Goal: Book appointment/travel/reservation

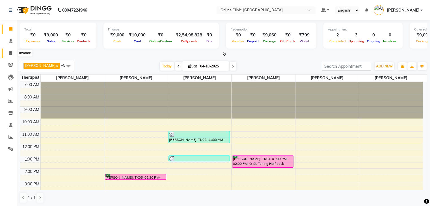
scroll to position [6, 0]
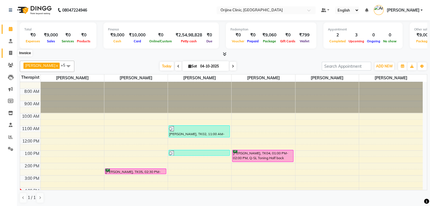
click at [9, 53] on icon at bounding box center [10, 53] width 3 height 4
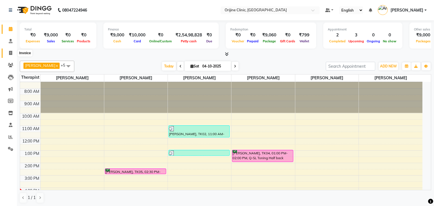
select select "service"
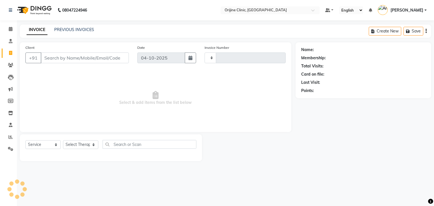
type input "1152"
select select "702"
click at [68, 56] on input "Client" at bounding box center [85, 58] width 88 height 11
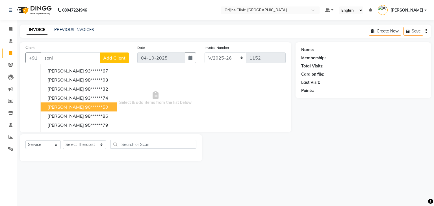
click at [64, 106] on span "Sonia Virdi" at bounding box center [65, 107] width 36 height 6
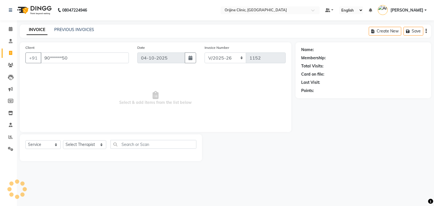
type input "90******50"
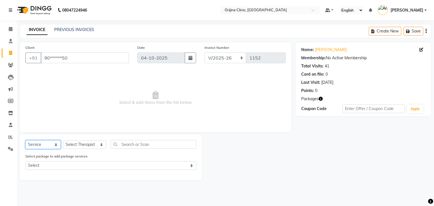
click at [38, 147] on select "Select Service Product Membership Package Voucher Prepaid Gift Card" at bounding box center [42, 144] width 35 height 9
select select "product"
click at [25, 141] on select "Select Service Product Membership Package Voucher Prepaid Gift Card" at bounding box center [42, 144] width 35 height 9
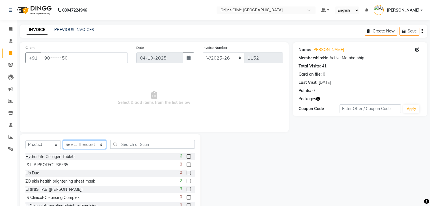
click at [78, 145] on select "Select Therapist Archana Gaikwad Battul Dr. Kritu Bhandari Dr. Yojana Pokarna F…" at bounding box center [84, 144] width 43 height 9
select select "10777"
click at [63, 141] on select "Select Therapist Archana Gaikwad Battul Dr. Kritu Bhandari Dr. Yojana Pokarna F…" at bounding box center [84, 144] width 43 height 9
click at [115, 148] on input "text" at bounding box center [152, 144] width 84 height 9
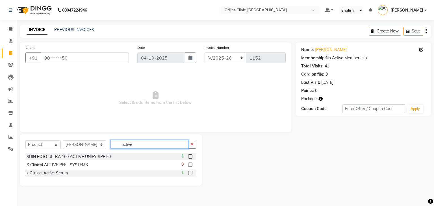
type input "active"
click at [191, 174] on label at bounding box center [190, 173] width 4 height 4
click at [191, 174] on input "checkbox" at bounding box center [190, 174] width 4 height 4
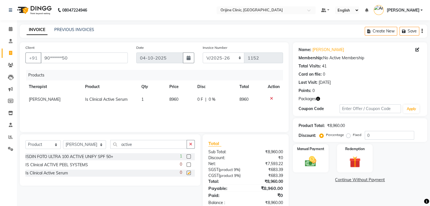
checkbox input "false"
click at [309, 161] on img at bounding box center [310, 162] width 19 height 14
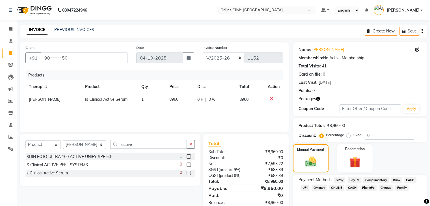
click at [340, 182] on span "GPay" at bounding box center [340, 180] width 12 height 6
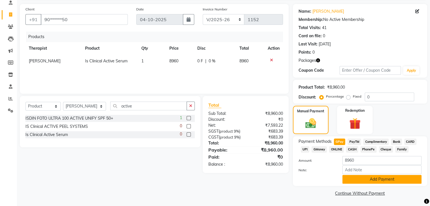
click at [394, 180] on button "Add Payment" at bounding box center [381, 179] width 79 height 9
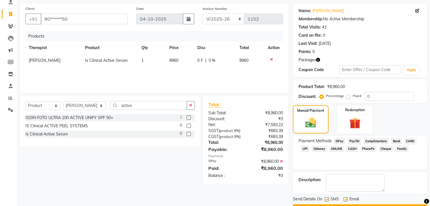
scroll to position [54, 0]
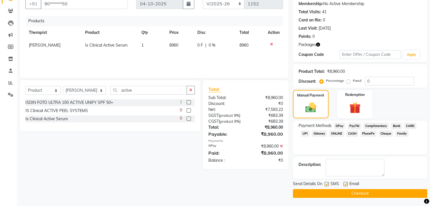
click at [327, 183] on label at bounding box center [326, 184] width 4 height 4
click at [327, 183] on input "checkbox" at bounding box center [326, 185] width 4 height 4
checkbox input "false"
click at [345, 184] on label at bounding box center [345, 184] width 4 height 4
click at [345, 184] on input "checkbox" at bounding box center [345, 185] width 4 height 4
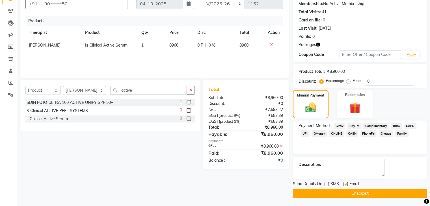
checkbox input "false"
click at [345, 194] on button "Checkout" at bounding box center [360, 193] width 134 height 9
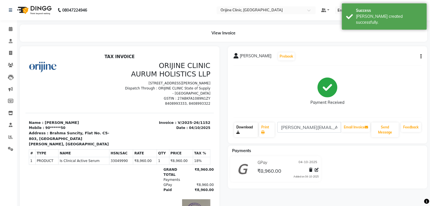
click at [242, 128] on link "Download" at bounding box center [246, 130] width 24 height 15
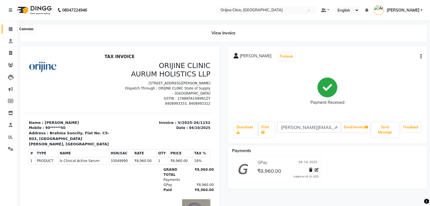
click at [9, 30] on icon at bounding box center [11, 29] width 4 height 4
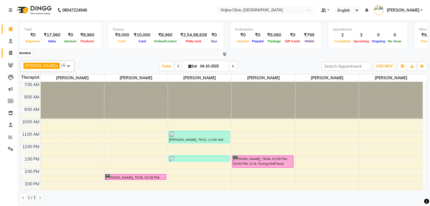
click at [11, 54] on icon at bounding box center [10, 53] width 3 height 4
select select "service"
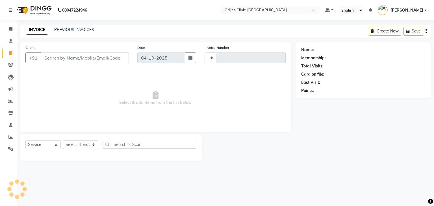
type input "1153"
select select "702"
click at [47, 57] on input "Client" at bounding box center [85, 58] width 88 height 11
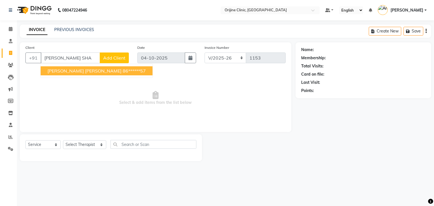
click at [51, 70] on span "Nupur Shatani" at bounding box center [84, 71] width 74 height 6
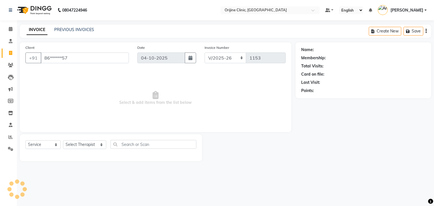
type input "86******57"
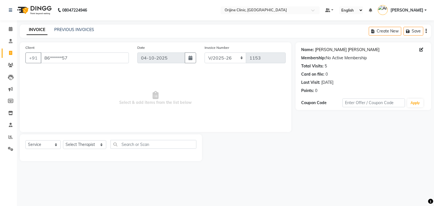
click at [332, 49] on link "Nupur Shatani" at bounding box center [347, 50] width 64 height 6
click at [318, 51] on link "Nupur Shatani" at bounding box center [347, 50] width 64 height 6
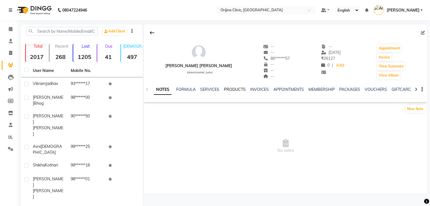
click at [232, 88] on link "PRODUCTS" at bounding box center [235, 89] width 22 height 5
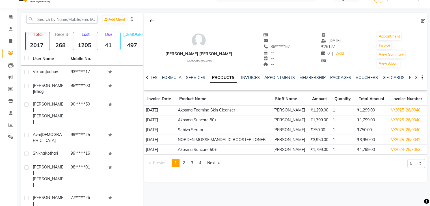
scroll to position [12, 0]
click at [185, 164] on span "2" at bounding box center [184, 162] width 2 height 5
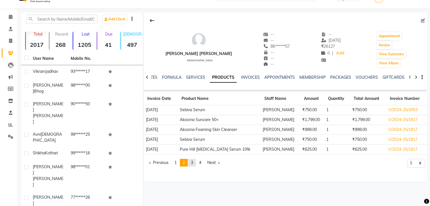
click at [191, 163] on link "page 3" at bounding box center [192, 163] width 8 height 8
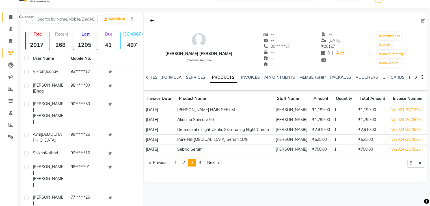
click at [9, 17] on icon at bounding box center [11, 17] width 4 height 4
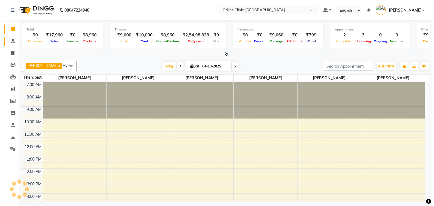
scroll to position [41, 0]
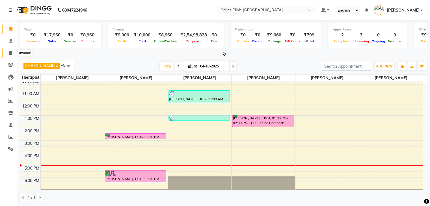
click at [9, 53] on icon at bounding box center [10, 53] width 3 height 4
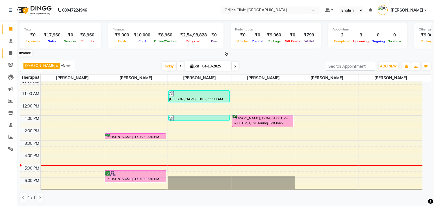
select select "702"
select select "service"
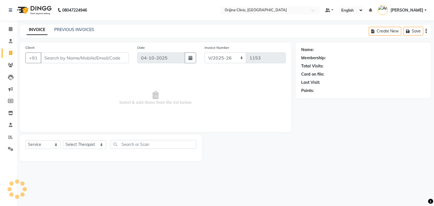
click at [71, 59] on input "Client" at bounding box center [85, 58] width 88 height 11
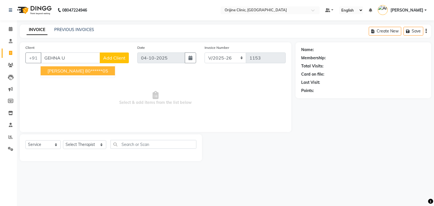
click at [64, 70] on span "Gehna Undre" at bounding box center [65, 71] width 36 height 6
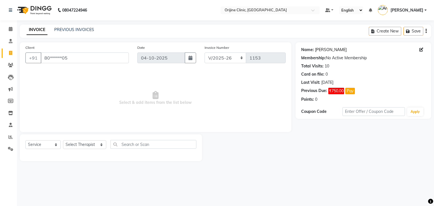
click at [321, 51] on link "Gehna Undre" at bounding box center [331, 50] width 32 height 6
click at [329, 50] on link "Gehna Undre" at bounding box center [331, 50] width 32 height 6
click at [108, 61] on input "80******05" at bounding box center [85, 58] width 88 height 11
type input "8"
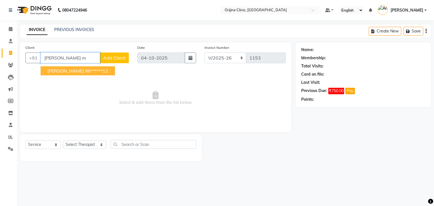
click at [95, 70] on ngb-highlight "96******12" at bounding box center [96, 71] width 23 height 6
type input "96******12"
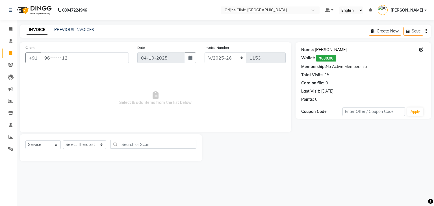
click at [316, 49] on link "Ameeta Munot Arora" at bounding box center [331, 50] width 32 height 6
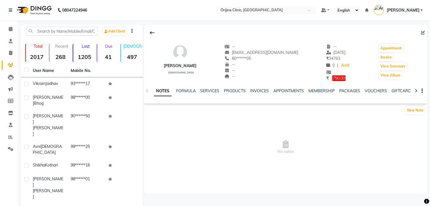
click at [229, 88] on div "PRODUCTS" at bounding box center [235, 91] width 22 height 6
click at [230, 91] on link "PRODUCTS" at bounding box center [235, 90] width 22 height 5
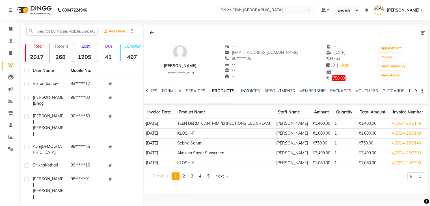
click at [192, 91] on link "SERVICES" at bounding box center [195, 90] width 19 height 5
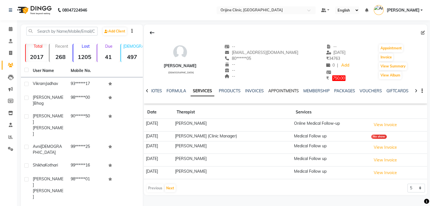
click at [277, 91] on link "APPOINTMENTS" at bounding box center [283, 90] width 31 height 5
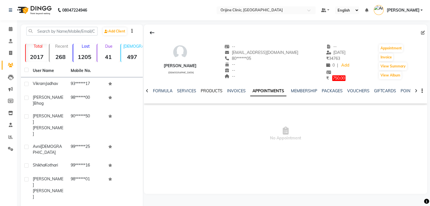
click at [213, 92] on link "PRODUCTS" at bounding box center [212, 90] width 22 height 5
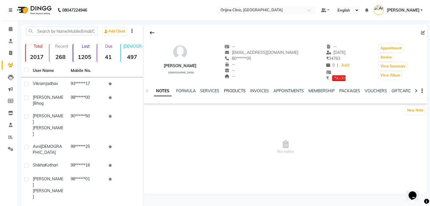
click at [228, 92] on link "PRODUCTS" at bounding box center [235, 90] width 22 height 5
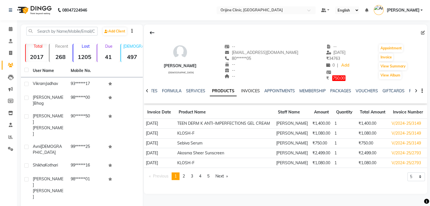
click at [253, 91] on link "INVOICES" at bounding box center [250, 90] width 19 height 5
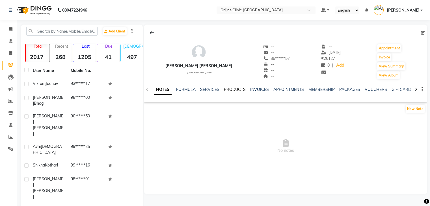
click at [236, 88] on link "PRODUCTS" at bounding box center [235, 89] width 22 height 5
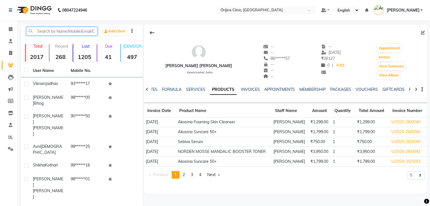
click at [54, 32] on input "text" at bounding box center [61, 31] width 71 height 9
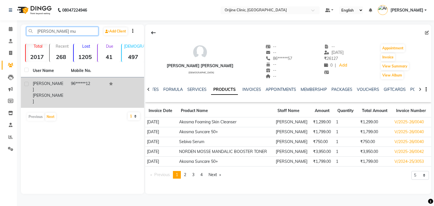
type input "[PERSON_NAME] mu"
click at [34, 81] on span "[PERSON_NAME]" at bounding box center [48, 86] width 31 height 11
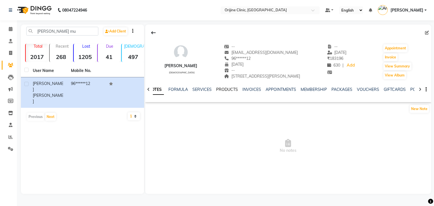
click at [223, 90] on link "PRODUCTS" at bounding box center [227, 89] width 22 height 5
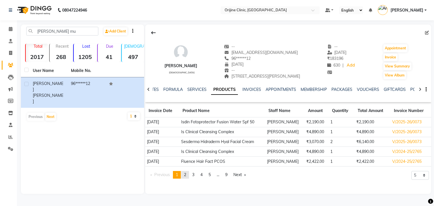
click at [186, 176] on span "2" at bounding box center [185, 174] width 2 height 5
click at [197, 175] on link "page 3" at bounding box center [193, 175] width 8 height 8
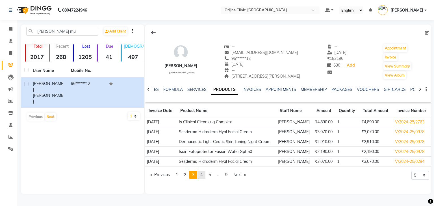
click at [203, 175] on span "4" at bounding box center [201, 174] width 2 height 5
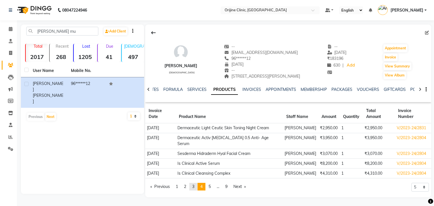
click at [194, 184] on span "3" at bounding box center [193, 186] width 2 height 5
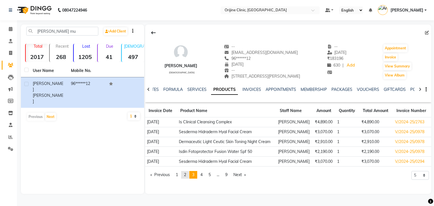
click at [185, 175] on span "2" at bounding box center [185, 174] width 2 height 5
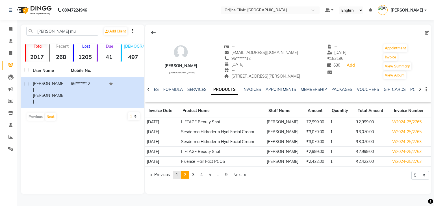
click at [178, 175] on span "1" at bounding box center [177, 174] width 2 height 5
click at [10, 31] on icon at bounding box center [11, 29] width 4 height 4
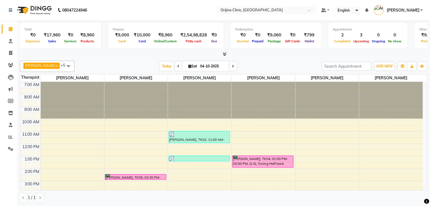
click at [188, 66] on icon at bounding box center [189, 66] width 3 height 4
select select "10"
select select "2025"
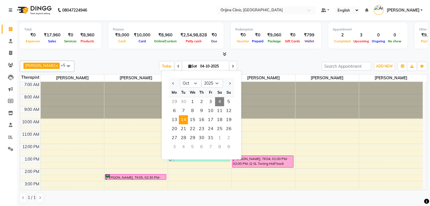
click at [184, 119] on span "14" at bounding box center [183, 119] width 9 height 9
type input "14-10-2025"
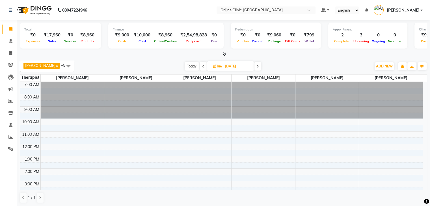
scroll to position [13, 0]
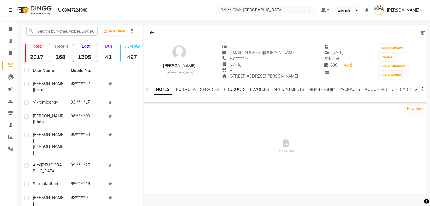
click at [234, 88] on link "PRODUCTS" at bounding box center [235, 89] width 22 height 5
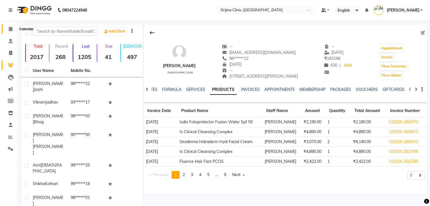
click at [10, 26] on span at bounding box center [11, 29] width 10 height 6
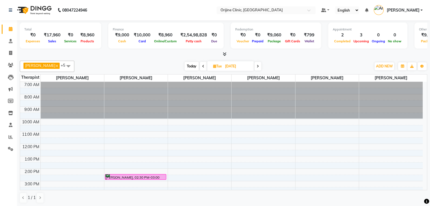
click at [70, 66] on span at bounding box center [68, 66] width 11 height 11
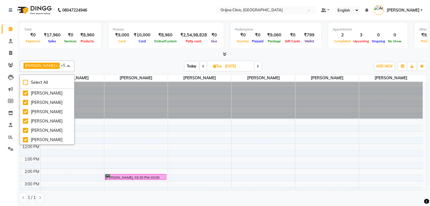
click at [115, 59] on div "Dr. Kritu Bhandari x Dr. Yojana Pokarna x Neha Das x Rajiv Kumar x Sarika Kadam…" at bounding box center [223, 131] width 407 height 147
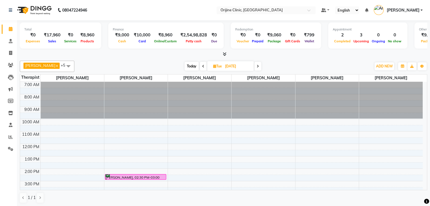
click at [69, 66] on span at bounding box center [68, 66] width 11 height 11
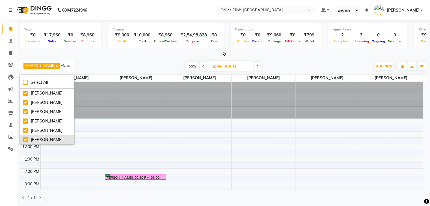
click at [47, 142] on div "[PERSON_NAME]" at bounding box center [47, 140] width 48 height 6
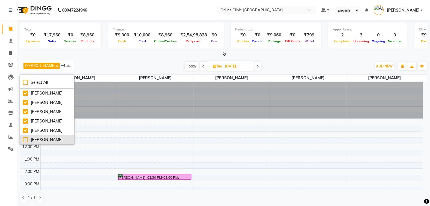
click at [26, 139] on div "[PERSON_NAME]" at bounding box center [47, 140] width 48 height 6
checkbox input "true"
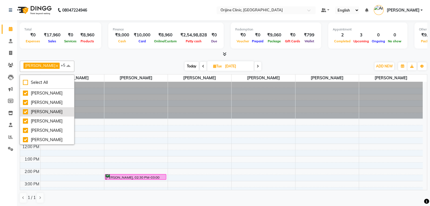
click at [26, 110] on div "[PERSON_NAME]" at bounding box center [47, 112] width 48 height 6
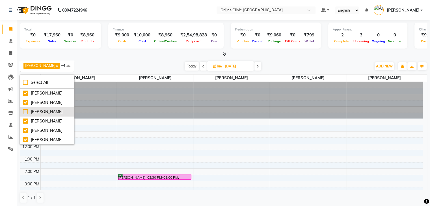
click at [26, 110] on div "[PERSON_NAME]" at bounding box center [47, 112] width 48 height 6
checkbox input "true"
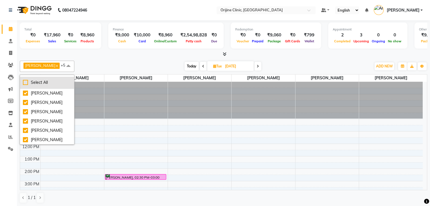
click at [25, 83] on div "Select All" at bounding box center [47, 83] width 48 height 6
checkbox input "true"
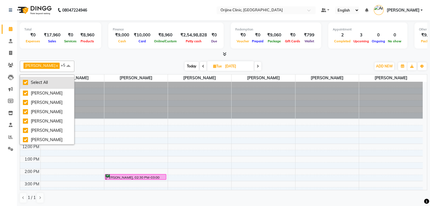
checkbox input "true"
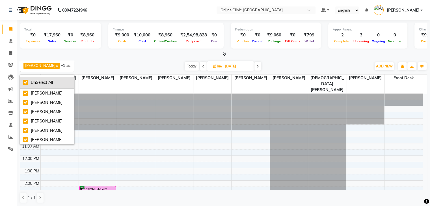
click at [25, 83] on div "UnSelect All" at bounding box center [47, 83] width 48 height 6
checkbox input "false"
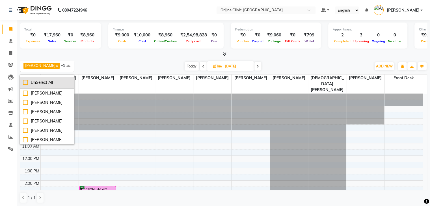
checkbox input "false"
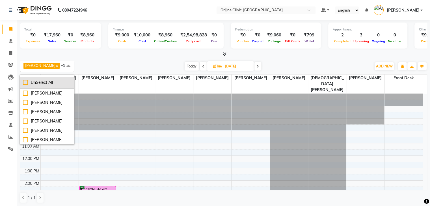
checkbox input "false"
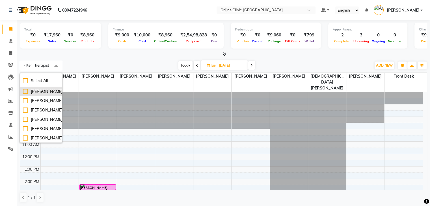
click at [22, 95] on li "[PERSON_NAME]" at bounding box center [41, 91] width 42 height 9
checkbox input "true"
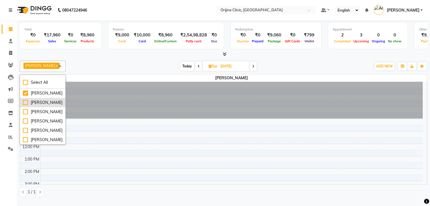
click at [25, 106] on div "[PERSON_NAME]" at bounding box center [43, 103] width 40 height 6
checkbox input "true"
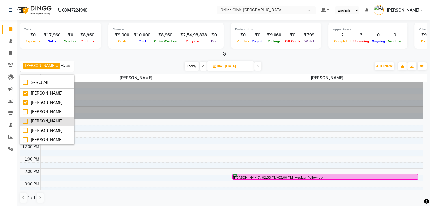
click at [26, 121] on div "[PERSON_NAME]" at bounding box center [47, 121] width 48 height 6
checkbox input "true"
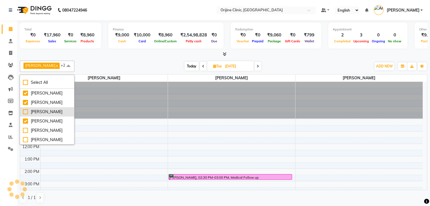
click at [25, 109] on div "[PERSON_NAME]" at bounding box center [47, 112] width 48 height 6
checkbox input "true"
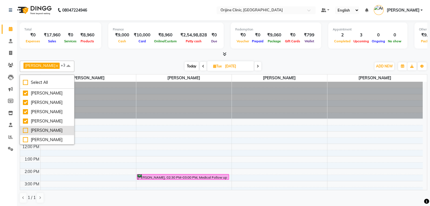
click at [21, 131] on li "[PERSON_NAME]" at bounding box center [47, 130] width 54 height 9
checkbox input "true"
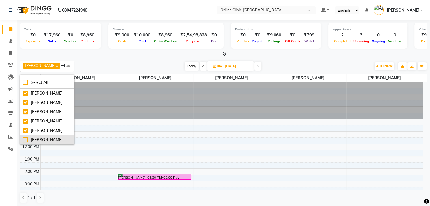
click at [25, 138] on div "[PERSON_NAME]" at bounding box center [47, 140] width 48 height 6
checkbox input "true"
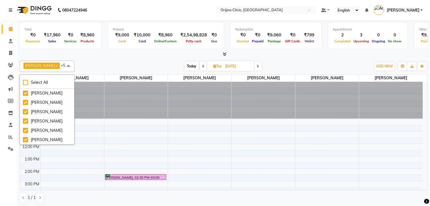
click at [83, 60] on div "Dr. Yojana Pokarna x Dr. Kritu Bhandari x Sarika Kadam x Neha Das x Rajiv Kumar…" at bounding box center [223, 131] width 407 height 147
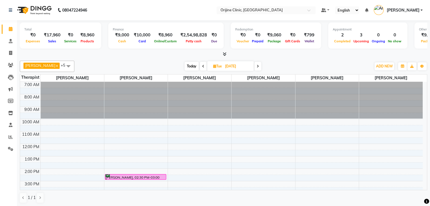
click at [192, 67] on span "Today" at bounding box center [192, 66] width 14 height 9
type input "04-10-2025"
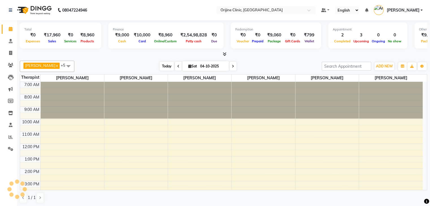
scroll to position [52, 0]
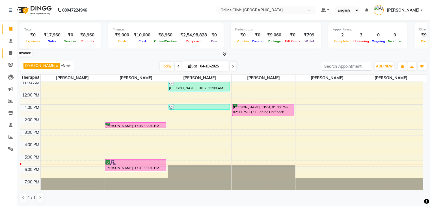
click at [11, 52] on icon at bounding box center [10, 53] width 3 height 4
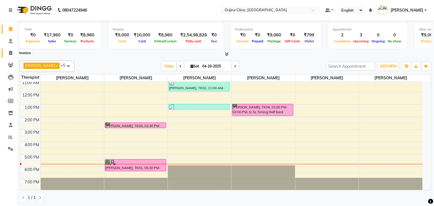
select select "service"
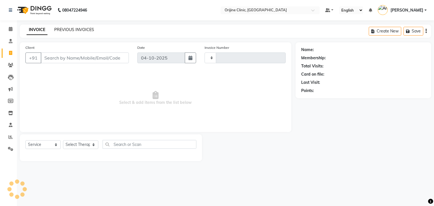
type input "1153"
select select "702"
click at [76, 28] on link "PREVIOUS INVOICES" at bounding box center [74, 29] width 40 height 5
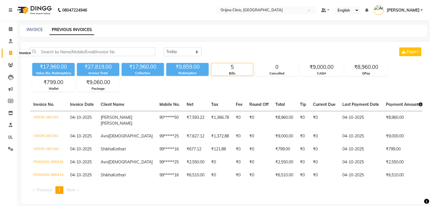
click at [10, 54] on icon at bounding box center [10, 53] width 3 height 4
select select "service"
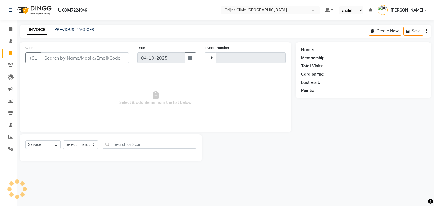
type input "1153"
select select "702"
click at [54, 55] on input "Client" at bounding box center [85, 58] width 88 height 11
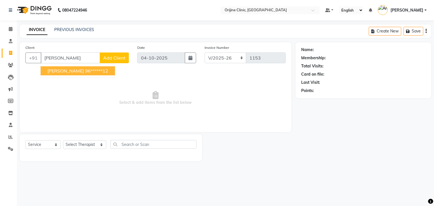
click at [84, 73] on span "Ameeta Munot Arora" at bounding box center [65, 71] width 36 height 6
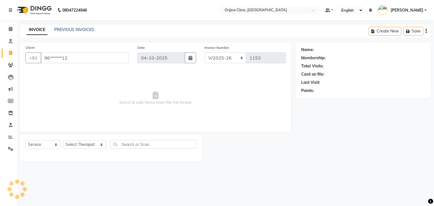
type input "96******12"
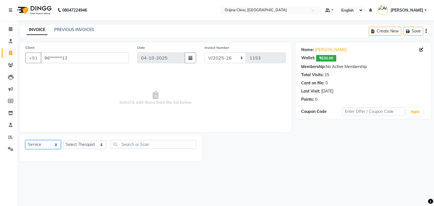
click at [43, 143] on select "Select Service Product Membership Package Voucher Prepaid Gift Card" at bounding box center [42, 144] width 35 height 9
select select "product"
click at [25, 141] on select "Select Service Product Membership Package Voucher Prepaid Gift Card" at bounding box center [42, 144] width 35 height 9
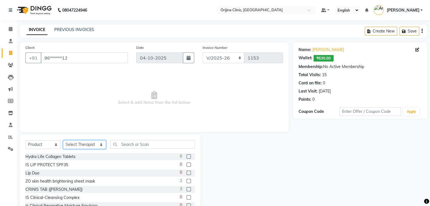
click at [81, 146] on select "Select Therapist Archana Gaikwad Battul Dr. Kritu Bhandari Dr. Yojana Pokarna F…" at bounding box center [84, 144] width 43 height 9
select select "10775"
click at [63, 141] on select "Select Therapist Archana Gaikwad Battul Dr. Kritu Bhandari Dr. Yojana Pokarna F…" at bounding box center [84, 144] width 43 height 9
click at [116, 142] on input "text" at bounding box center [152, 144] width 84 height 9
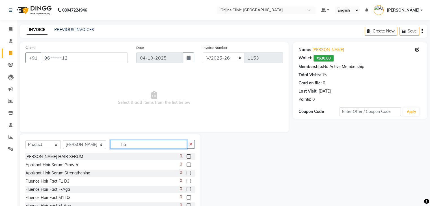
type input "h"
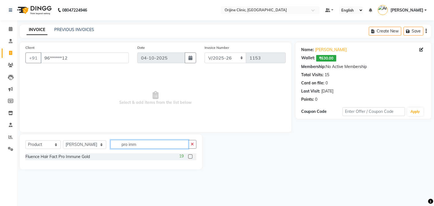
type input "pro imm"
click at [190, 157] on label at bounding box center [190, 157] width 4 height 4
click at [190, 157] on input "checkbox" at bounding box center [190, 157] width 4 height 4
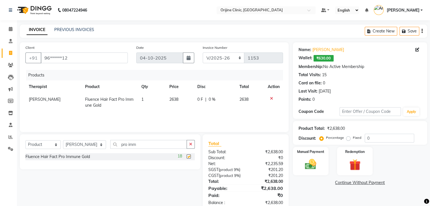
checkbox input "false"
drag, startPoint x: 129, startPoint y: 145, endPoint x: 93, endPoint y: 144, distance: 36.2
click at [93, 144] on div "Select Service Product Membership Package Voucher Prepaid Gift Card Select Ther…" at bounding box center [109, 146] width 169 height 13
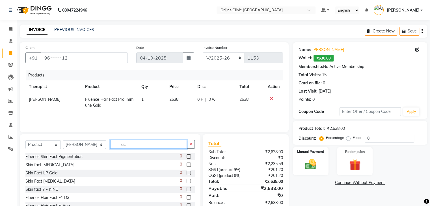
type input "a"
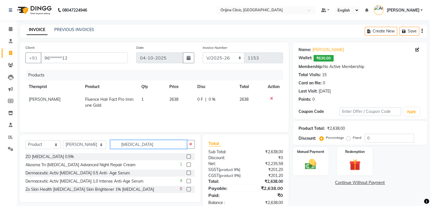
type input "retinol"
click at [190, 172] on label at bounding box center [189, 173] width 4 height 4
click at [190, 172] on input "checkbox" at bounding box center [189, 174] width 4 height 4
checkbox input "false"
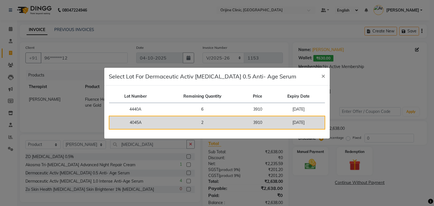
click at [213, 123] on td "2" at bounding box center [202, 122] width 81 height 13
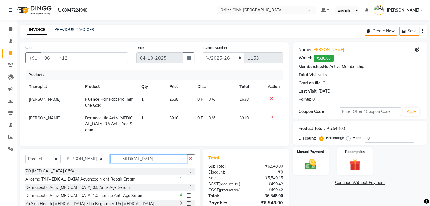
drag, startPoint x: 129, startPoint y: 157, endPoint x: 92, endPoint y: 157, distance: 37.9
click at [92, 157] on div "Select Service Product Membership Package Voucher Prepaid Gift Card Select Ther…" at bounding box center [109, 161] width 169 height 13
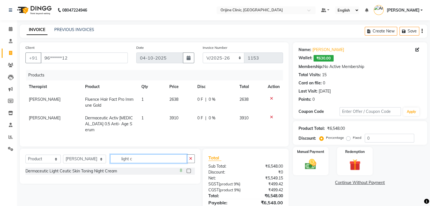
type input "light c"
click at [190, 170] on label at bounding box center [189, 171] width 4 height 4
click at [190, 170] on input "checkbox" at bounding box center [189, 172] width 4 height 4
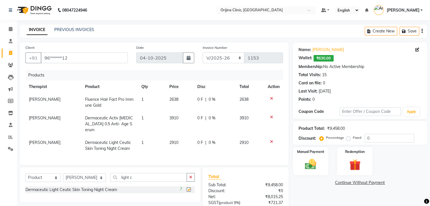
checkbox input "false"
drag, startPoint x: 152, startPoint y: 178, endPoint x: 96, endPoint y: 178, distance: 55.4
click at [96, 178] on div "Select Service Product Membership Package Voucher Prepaid Gift Card Select Ther…" at bounding box center [109, 179] width 169 height 13
type input "hyal cre"
click at [189, 189] on label at bounding box center [189, 190] width 4 height 4
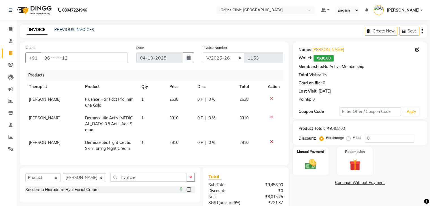
click at [189, 189] on input "checkbox" at bounding box center [189, 190] width 4 height 4
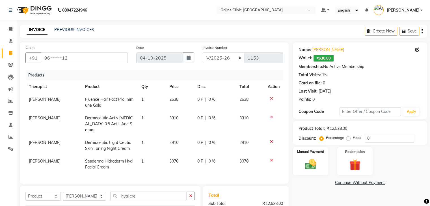
checkbox input "false"
click at [145, 155] on td "1" at bounding box center [152, 164] width 28 height 19
select select "10775"
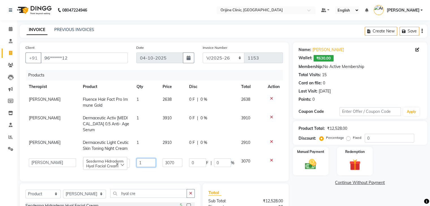
drag, startPoint x: 141, startPoint y: 158, endPoint x: 120, endPoint y: 159, distance: 21.2
click at [120, 159] on tr "Archana Gaikwad Battul Dr. Kritu Bhandari Dr. Yojana Pokarna Front Desk Meenaks…" at bounding box center [153, 163] width 257 height 16
type input "2"
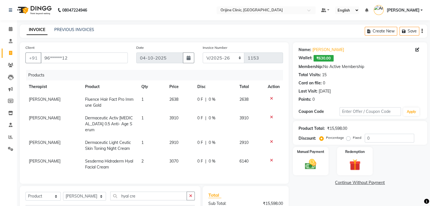
click at [147, 167] on div "Products Therapist Product Qty Price Disc Total Action Dr. Kritu Bhandari Fluen…" at bounding box center [153, 124] width 257 height 108
drag, startPoint x: 131, startPoint y: 196, endPoint x: 78, endPoint y: 190, distance: 53.2
click at [78, 192] on div "Select Service Product Membership Package Voucher Prepaid Gift Card Select Ther…" at bounding box center [109, 198] width 169 height 13
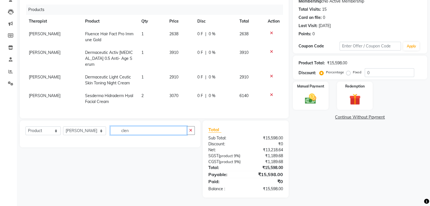
scroll to position [70, 0]
click at [129, 126] on input "clen" at bounding box center [148, 130] width 77 height 9
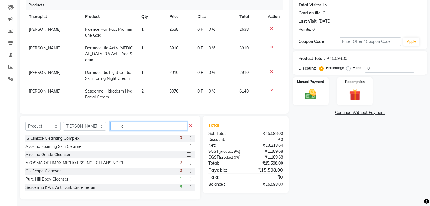
type input "c"
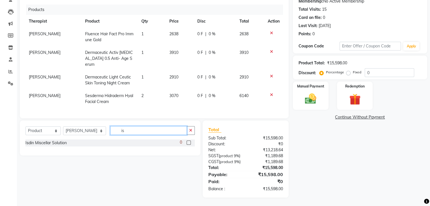
type input "i"
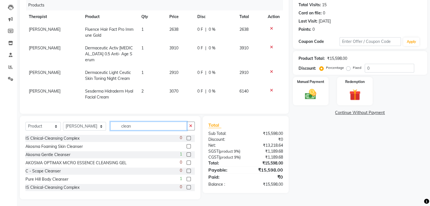
type input "clean"
click at [187, 136] on label at bounding box center [189, 138] width 4 height 4
click at [187, 137] on input "checkbox" at bounding box center [189, 139] width 4 height 4
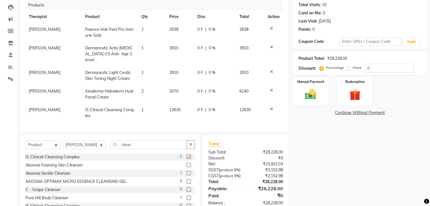
checkbox input "false"
drag, startPoint x: 125, startPoint y: 145, endPoint x: 84, endPoint y: 142, distance: 41.9
click at [84, 142] on div "Select Service Product Membership Package Voucher Prepaid Gift Card Select Ther…" at bounding box center [109, 146] width 169 height 13
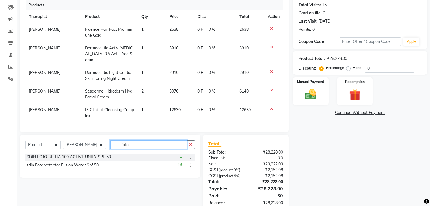
type input "foto"
click at [188, 164] on label at bounding box center [189, 165] width 4 height 4
click at [188, 164] on input "checkbox" at bounding box center [189, 166] width 4 height 4
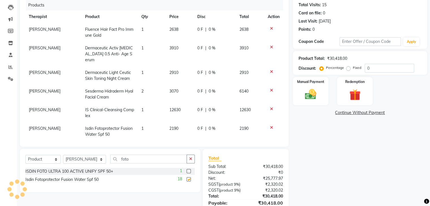
checkbox input "false"
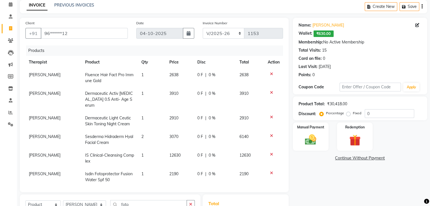
scroll to position [25, 0]
click at [270, 152] on icon at bounding box center [271, 154] width 3 height 4
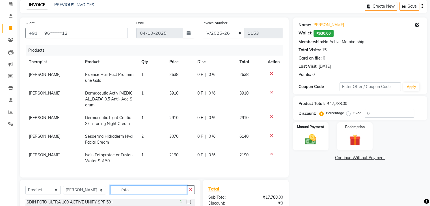
drag, startPoint x: 127, startPoint y: 186, endPoint x: 79, endPoint y: 187, distance: 48.6
click at [79, 187] on div "Select Service Product Membership Package Voucher Prepaid Gift Card Select Ther…" at bounding box center [109, 192] width 169 height 13
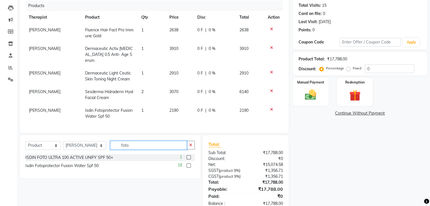
scroll to position [84, 0]
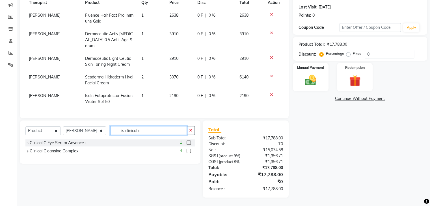
type input "is clinical c"
click at [188, 149] on label at bounding box center [189, 151] width 4 height 4
click at [188, 149] on input "checkbox" at bounding box center [189, 151] width 4 height 4
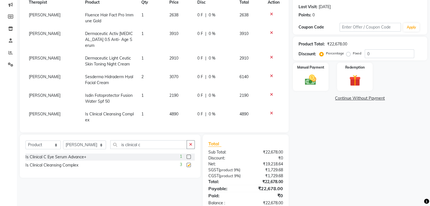
checkbox input "false"
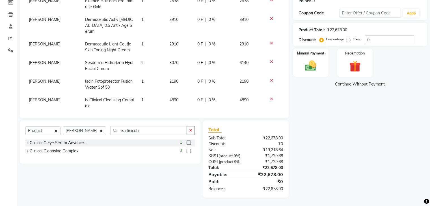
click at [342, 81] on link "Continue Without Payment" at bounding box center [360, 84] width 132 height 6
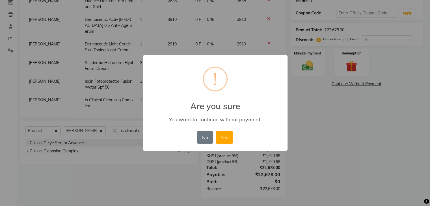
scroll to position [99, 0]
click at [232, 138] on button "Yes" at bounding box center [226, 137] width 17 height 12
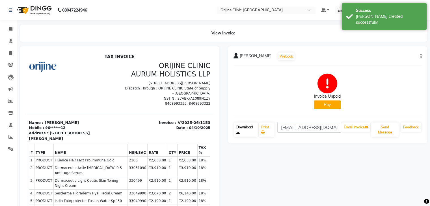
click at [236, 129] on link "Download" at bounding box center [246, 130] width 24 height 15
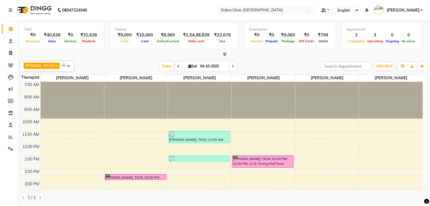
click at [189, 66] on icon at bounding box center [189, 66] width 3 height 4
select select "10"
select select "2025"
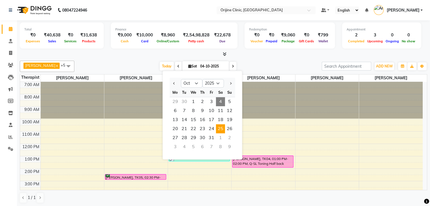
click at [220, 131] on span "25" at bounding box center [220, 128] width 9 height 9
type input "[DATE]"
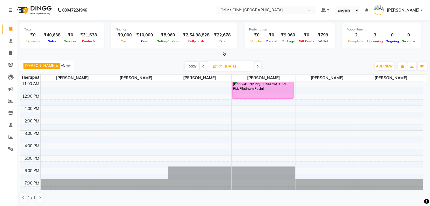
scroll to position [51, 0]
click at [115, 155] on div "7:00 AM 8:00 AM 9:00 AM 10:00 AM 11:00 AM 12:00 PM 1:00 PM 2:00 PM 3:00 PM 4:00…" at bounding box center [221, 111] width 402 height 161
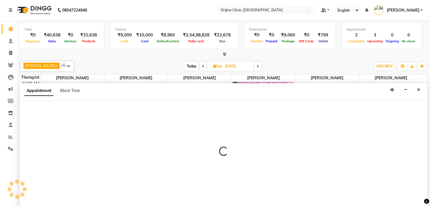
scroll to position [0, 0]
select select "10775"
select select "1020"
select select "tentative"
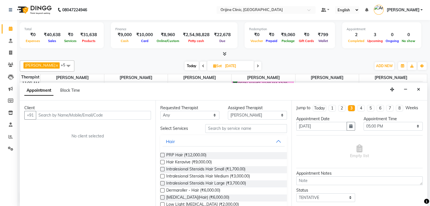
click at [64, 113] on input "text" at bounding box center [93, 115] width 115 height 9
type input "D"
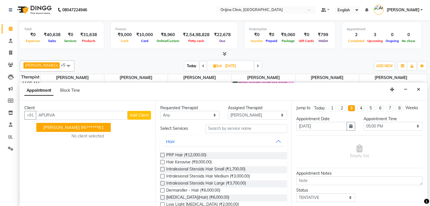
click at [64, 129] on span "[PERSON_NAME]" at bounding box center [61, 128] width 36 height 6
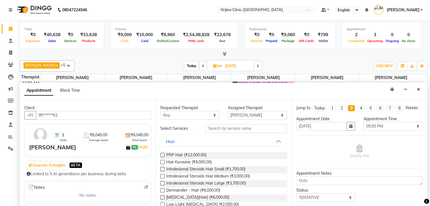
type input "95******61"
click at [214, 129] on input "text" at bounding box center [245, 128] width 81 height 9
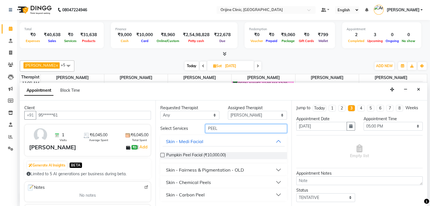
scroll to position [31, 0]
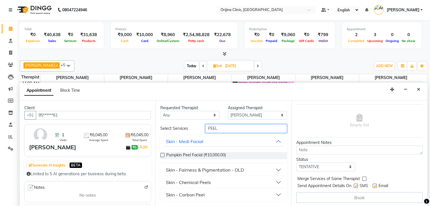
type input "PEEL"
click at [277, 142] on button "Skin - Medi Facial" at bounding box center [223, 141] width 122 height 10
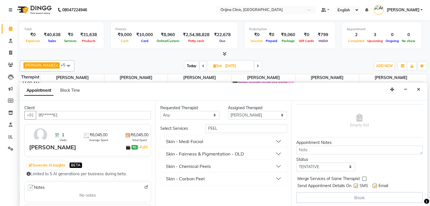
click at [277, 177] on button "Skin - Carbon Peel" at bounding box center [223, 179] width 122 height 10
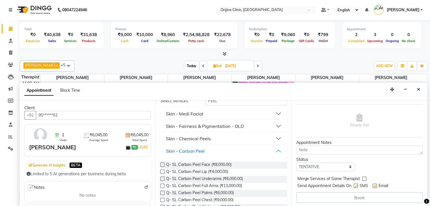
scroll to position [0, 0]
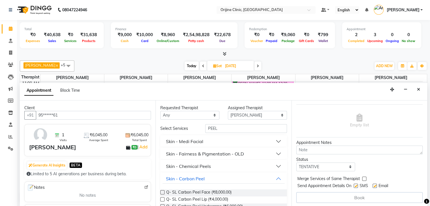
click at [273, 165] on button "Skin - Chemical Peels" at bounding box center [223, 166] width 122 height 10
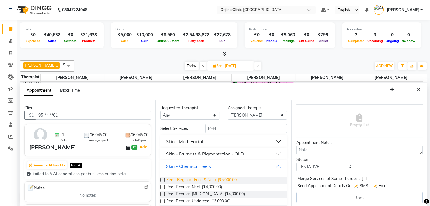
click at [220, 179] on span "Peel- Regular- Face & Neck (₹5,000.00)" at bounding box center [201, 180] width 71 height 7
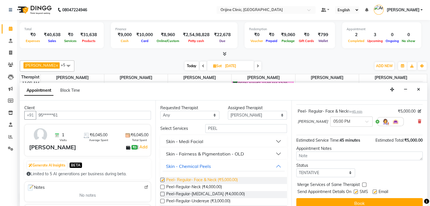
checkbox input "false"
click at [325, 173] on select "Select TENTATIVE CONFIRM UPCOMING" at bounding box center [325, 173] width 59 height 9
select select "confirm booking"
click at [296, 169] on select "Select TENTATIVE CONFIRM UPCOMING" at bounding box center [325, 173] width 59 height 9
click at [355, 190] on label at bounding box center [356, 192] width 4 height 4
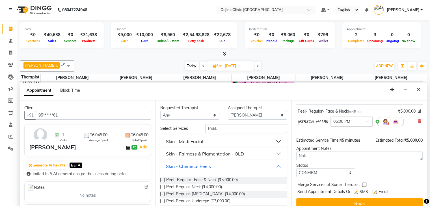
click at [355, 191] on input "checkbox" at bounding box center [356, 193] width 4 height 4
checkbox input "false"
click at [374, 191] on label at bounding box center [374, 192] width 4 height 4
click at [374, 191] on input "checkbox" at bounding box center [374, 193] width 4 height 4
checkbox input "false"
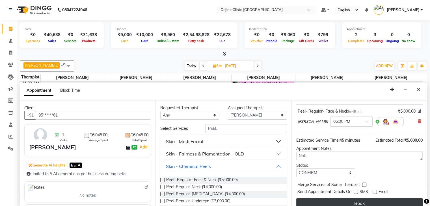
click at [370, 201] on button "Book" at bounding box center [359, 203] width 126 height 10
